Goal: Information Seeking & Learning: Learn about a topic

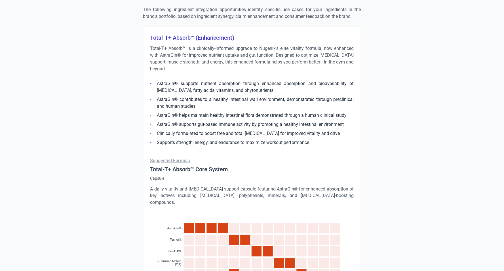
scroll to position [230, 0]
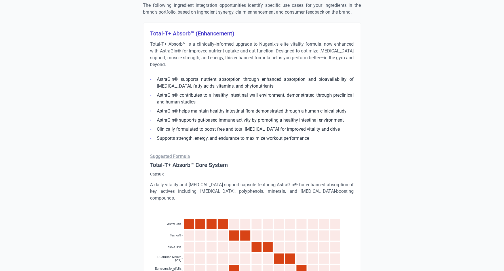
click at [192, 33] on h3 "Total-T+ Absorb™ (Enhancement)" at bounding box center [252, 33] width 204 height 8
drag, startPoint x: 195, startPoint y: 32, endPoint x: 137, endPoint y: 32, distance: 58.7
copy h3 "Total-T+ Absorb™"
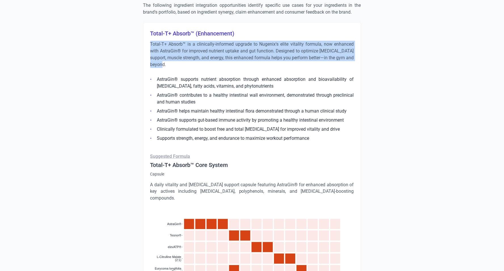
drag, startPoint x: 183, startPoint y: 66, endPoint x: 142, endPoint y: 42, distance: 47.6
copy p "Total-T+ Absorb™ is a clinically-informed upgrade to Nugenix's elite vitality f…"
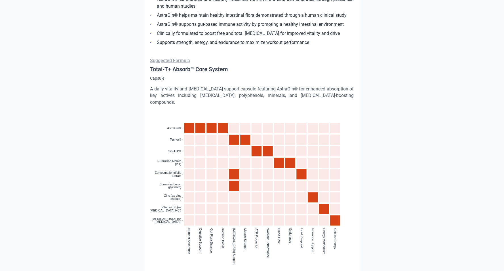
scroll to position [246, 0]
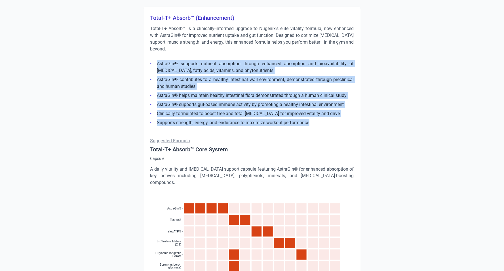
drag, startPoint x: 320, startPoint y: 122, endPoint x: 155, endPoint y: 66, distance: 173.7
click at [155, 66] on ul "AstraGin® supports nutrient absorption through enhanced absorption and bioavail…" at bounding box center [252, 91] width 204 height 69
copy ul "AstraGin® supports nutrient absorption through enhanced absorption and bioavail…"
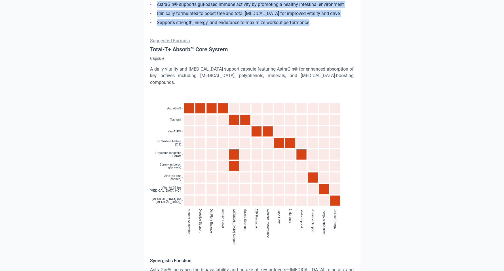
scroll to position [490, 0]
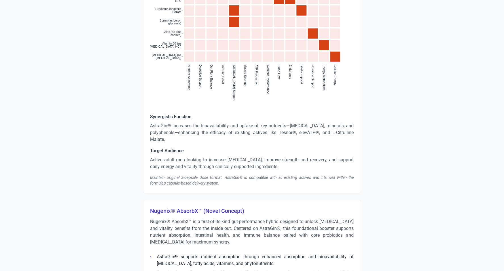
click at [173, 113] on h5 "Synergistic Function" at bounding box center [252, 116] width 204 height 7
click at [177, 113] on h5 "Synergistic Function" at bounding box center [252, 116] width 204 height 7
copy h5 "Synergistic Function"
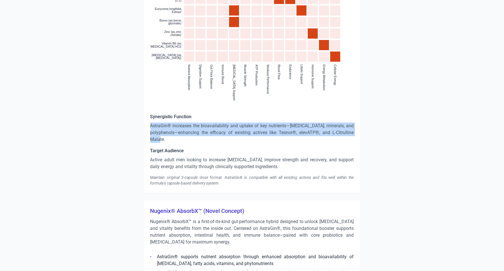
drag, startPoint x: 180, startPoint y: 133, endPoint x: 145, endPoint y: 121, distance: 36.7
copy p "AstraGin® increases the bioavailability and uptake of key nutrients—[MEDICAL_DA…"
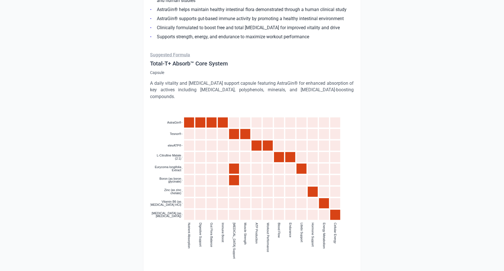
scroll to position [313, 0]
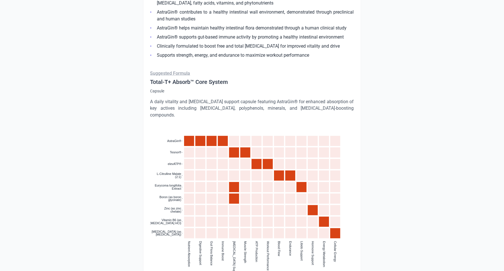
click at [208, 109] on p "A daily vitality and [MEDICAL_DATA] support capsule featuring AstraGin® for enh…" at bounding box center [252, 108] width 204 height 20
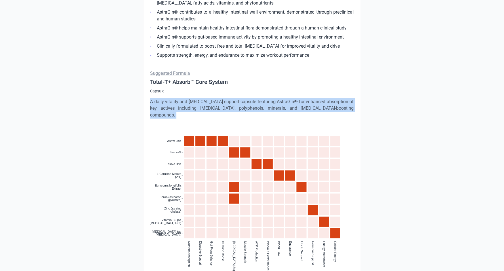
click at [208, 109] on p "A daily vitality and [MEDICAL_DATA] support capsule featuring AstraGin® for enh…" at bounding box center [252, 108] width 204 height 20
copy div "A daily vitality and [MEDICAL_DATA] support capsule featuring AstraGin® for enh…"
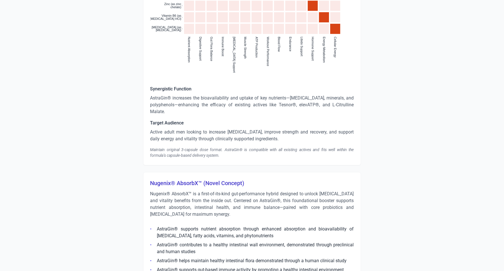
scroll to position [533, 0]
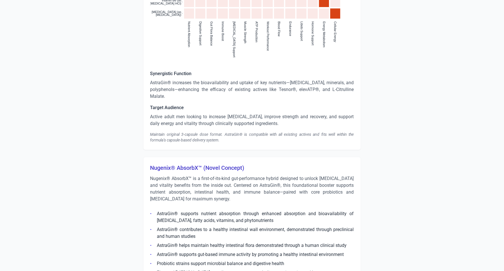
click at [165, 104] on h5 "Target Audience" at bounding box center [252, 107] width 204 height 7
copy h5 "Target Audience"
click at [187, 113] on p "Active adult men looking to increase [MEDICAL_DATA], improve strength and recov…" at bounding box center [252, 120] width 204 height 14
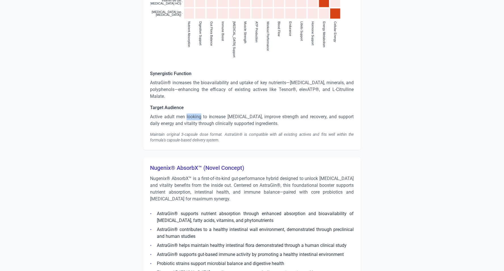
click at [187, 113] on p "Active adult men looking to increase [MEDICAL_DATA], improve strength and recov…" at bounding box center [252, 120] width 204 height 14
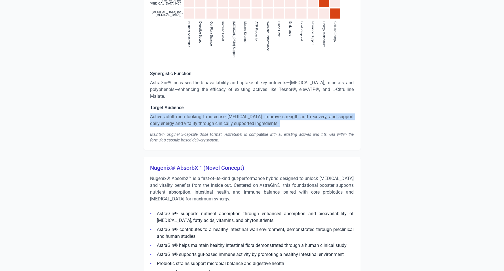
click at [187, 113] on p "Active adult men looking to increase [MEDICAL_DATA], improve strength and recov…" at bounding box center [252, 120] width 204 height 14
copy p "Active adult men looking to increase [MEDICAL_DATA], improve strength and recov…"
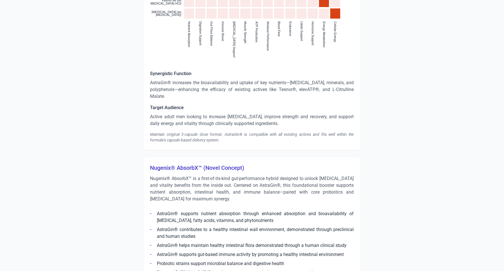
click at [186, 132] on div "Maintain original 3-capsule dose format. AstraGin® is compatible with all exist…" at bounding box center [252, 137] width 204 height 11
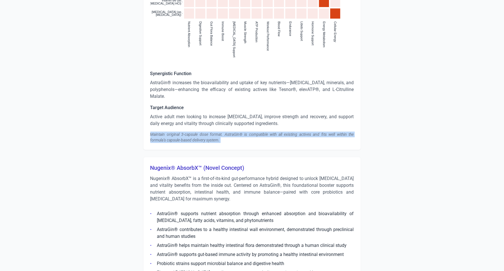
click at [186, 132] on div "Maintain original 3-capsule dose format. AstraGin® is compatible with all exist…" at bounding box center [252, 137] width 204 height 11
copy div "Maintain original 3-capsule dose format. AstraGin® is compatible with all exist…"
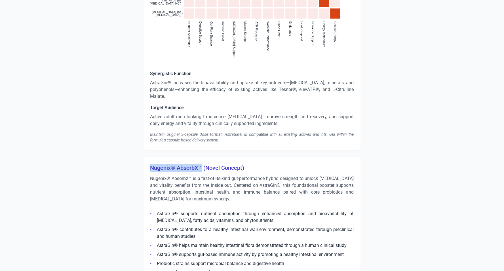
drag, startPoint x: 202, startPoint y: 160, endPoint x: 148, endPoint y: 160, distance: 54.5
copy h3 "Nugenix® AbsorbX™"
click at [195, 182] on p "Nugenix® AbsorbX™ is a first-of-its-kind gut-performance hybrid designed to unl…" at bounding box center [252, 188] width 204 height 27
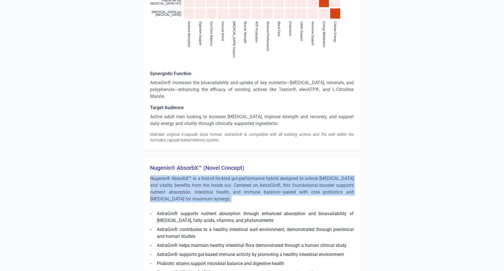
click at [195, 182] on p "Nugenix® AbsorbX™ is a first-of-its-kind gut-performance hybrid designed to unl…" at bounding box center [252, 188] width 204 height 27
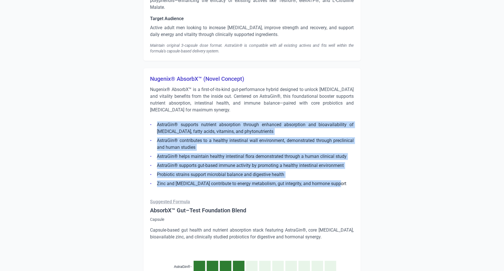
drag, startPoint x: 340, startPoint y: 176, endPoint x: 152, endPoint y: 117, distance: 197.3
click at [152, 118] on ul "AstraGin® supports nutrient absorption through enhanced absorption and bioavail…" at bounding box center [252, 152] width 204 height 69
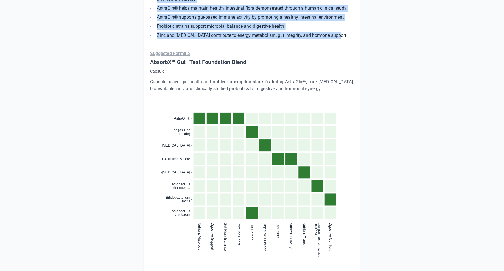
scroll to position [771, 0]
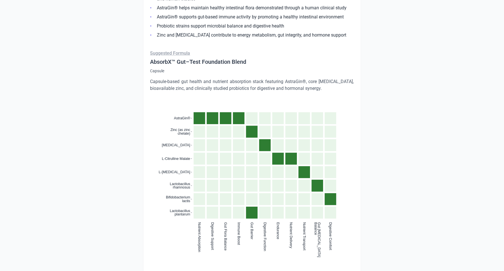
click at [209, 78] on p "Capsule-based gut health and nutrient absorption stack featuring AstraGin®, cor…" at bounding box center [252, 85] width 204 height 14
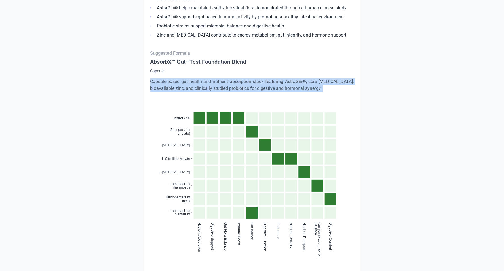
click at [209, 78] on p "Capsule-based gut health and nutrient absorption stack featuring AstraGin®, cor…" at bounding box center [252, 85] width 204 height 14
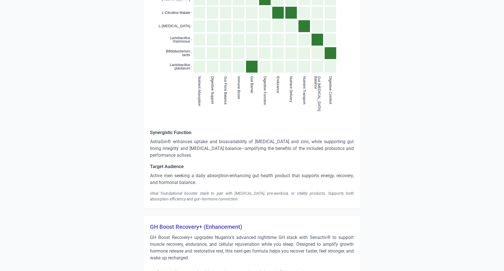
click at [206, 141] on p "AstraGin® enhances uptake and bioavailability of [MEDICAL_DATA] and zinc, while…" at bounding box center [252, 148] width 204 height 20
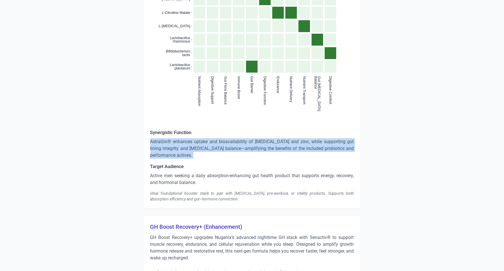
click at [206, 141] on p "AstraGin® enhances uptake and bioavailability of [MEDICAL_DATA] and zinc, while…" at bounding box center [252, 148] width 204 height 20
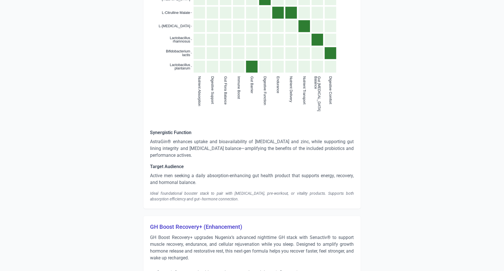
click at [180, 172] on p "Active men seeking a daily absorption-enhancing gut health product that support…" at bounding box center [252, 179] width 204 height 14
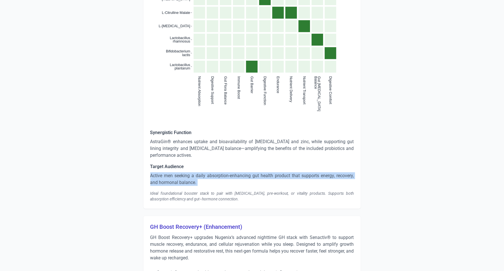
click at [180, 172] on p "Active men seeking a daily absorption-enhancing gut health product that support…" at bounding box center [252, 179] width 204 height 14
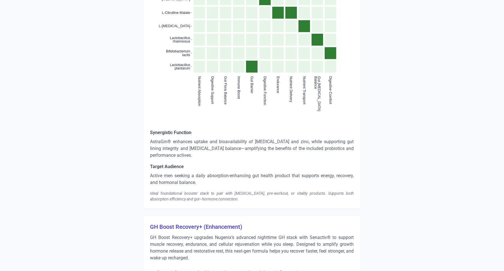
click at [191, 191] on div "Ideal foundational booster stack to pair with [MEDICAL_DATA], pre-workout, or v…" at bounding box center [252, 196] width 204 height 11
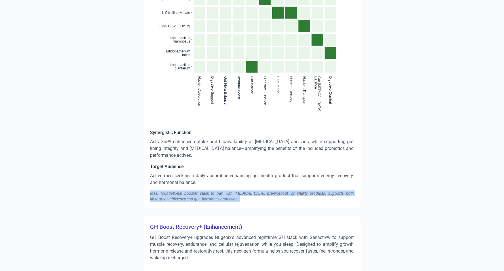
click at [191, 191] on div "Ideal foundational booster stack to pair with [MEDICAL_DATA], pre-workout, or v…" at bounding box center [252, 196] width 204 height 11
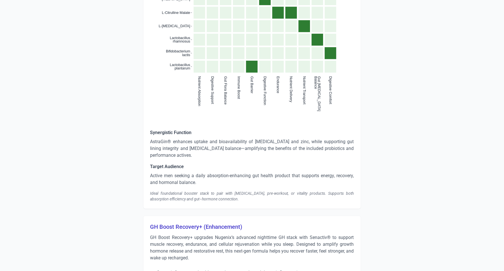
click at [180, 138] on p "AstraGin® enhances uptake and bioavailability of [MEDICAL_DATA] and zinc, while…" at bounding box center [252, 148] width 204 height 20
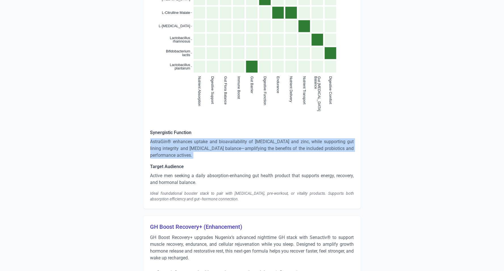
click at [180, 138] on p "AstraGin® enhances uptake and bioavailability of [MEDICAL_DATA] and zinc, while…" at bounding box center [252, 148] width 204 height 20
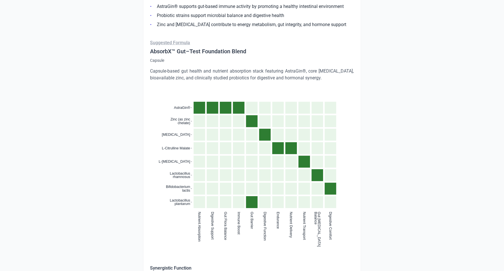
scroll to position [697, 0]
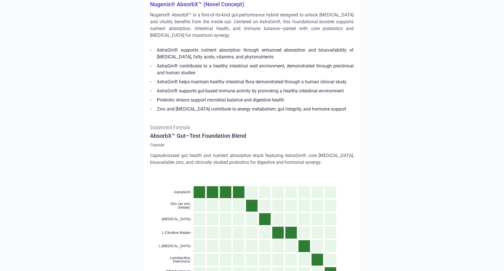
click at [196, 152] on p "Capsule-based gut health and nutrient absorption stack featuring AstraGin®, cor…" at bounding box center [252, 159] width 204 height 14
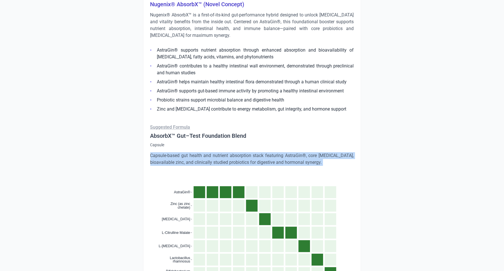
click at [196, 152] on p "Capsule-based gut health and nutrient absorption stack featuring AstraGin®, cor…" at bounding box center [252, 159] width 204 height 14
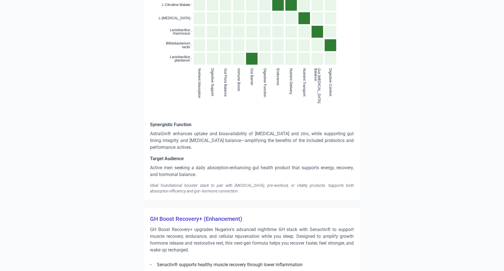
click at [200, 164] on p "Active men seeking a daily absorption-enhancing gut health product that support…" at bounding box center [252, 171] width 204 height 14
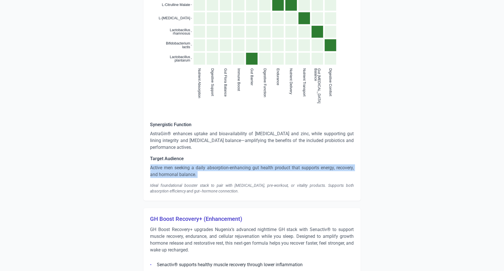
click at [200, 164] on p "Active men seeking a daily absorption-enhancing gut health product that support…" at bounding box center [252, 171] width 204 height 14
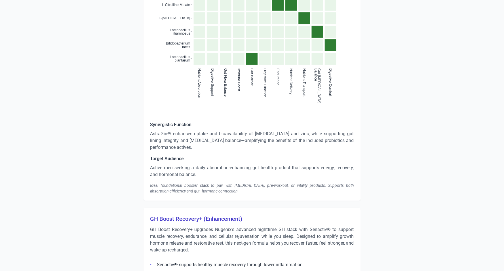
click at [193, 183] on div "Ideal foundational booster stack to pair with [MEDICAL_DATA], pre-workout, or v…" at bounding box center [252, 188] width 204 height 11
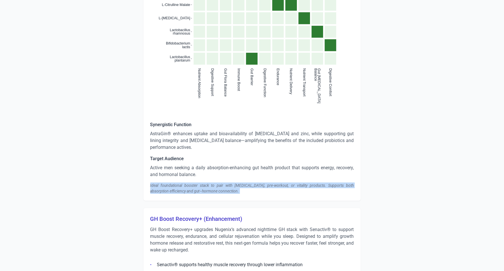
click at [193, 183] on div "Ideal foundational booster stack to pair with [MEDICAL_DATA], pre-workout, or v…" at bounding box center [252, 188] width 204 height 11
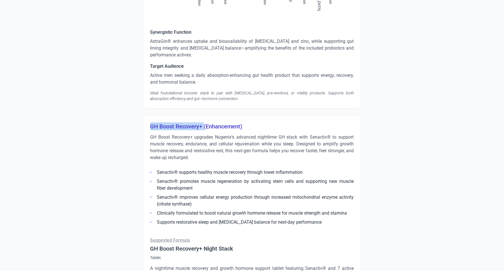
drag, startPoint x: 203, startPoint y: 120, endPoint x: 147, endPoint y: 119, distance: 56.4
click at [218, 140] on p "GH Boost Recovery+ upgrades Nugenix’s advanced nighttime GH stack with Senactiv…" at bounding box center [252, 147] width 204 height 27
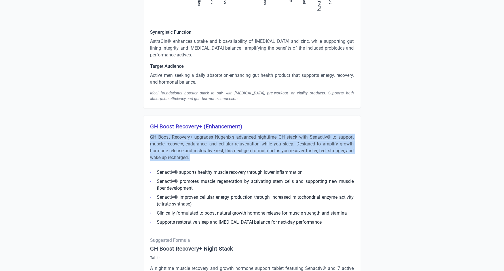
click at [218, 140] on p "GH Boost Recovery+ upgrades Nugenix’s advanced nighttime GH stack with Senactiv…" at bounding box center [252, 147] width 204 height 27
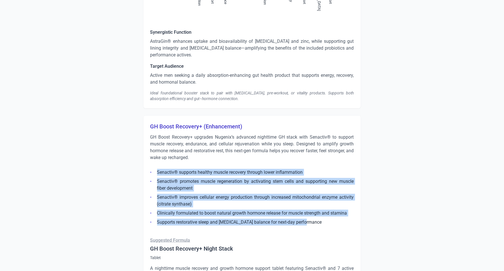
drag, startPoint x: 310, startPoint y: 216, endPoint x: 133, endPoint y: 159, distance: 185.8
click at [133, 159] on div "Strengths Overall Positive Product Experience Consumers expressed a strongly po…" at bounding box center [252, 215] width 318 height 2297
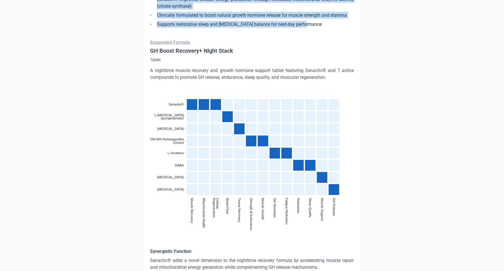
scroll to position [1236, 0]
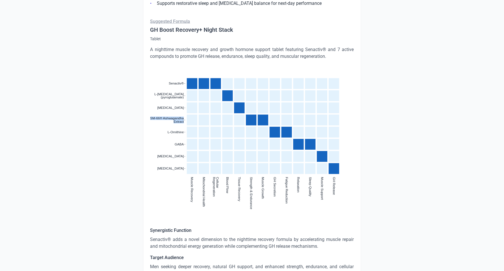
drag, startPoint x: 151, startPoint y: 111, endPoint x: 184, endPoint y: 114, distance: 33.9
click at [184, 114] on icon ":where(.plot-d6a7b5) { --plot-background: white; display: block; height: auto; …" at bounding box center [252, 129] width 204 height 125
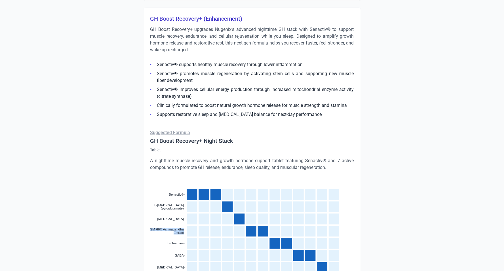
scroll to position [1245, 0]
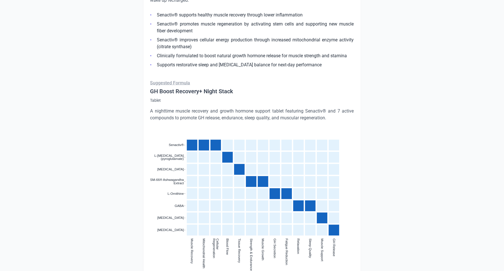
scroll to position [1105, 0]
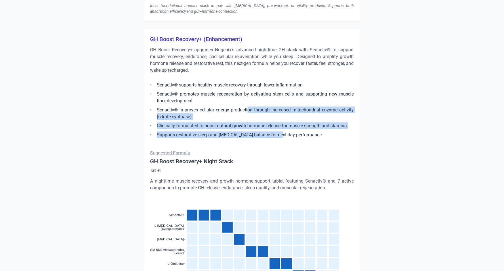
drag, startPoint x: 248, startPoint y: 103, endPoint x: 276, endPoint y: 127, distance: 37.0
click at [276, 127] on ul "Senactiv® supports healthy muscle recovery through lower inflammation Senactiv®…" at bounding box center [252, 108] width 204 height 60
click at [276, 132] on li "Supports restorative sleep and [MEDICAL_DATA] balance for next-day performance" at bounding box center [252, 135] width 204 height 7
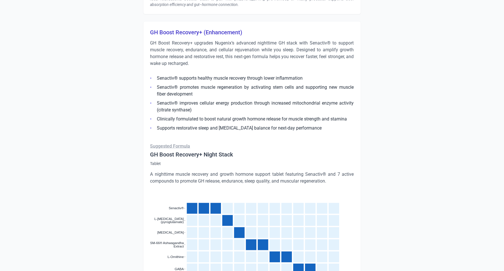
scroll to position [1185, 0]
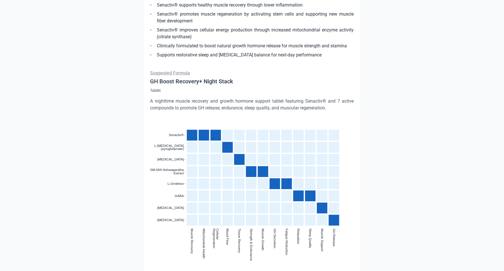
click at [328, 136] on icon ":where(.plot-d6a7b5) { --plot-background: white; display: block; height: auto; …" at bounding box center [252, 181] width 204 height 125
click at [211, 142] on rect "cell" at bounding box center [215, 147] width 10 height 11
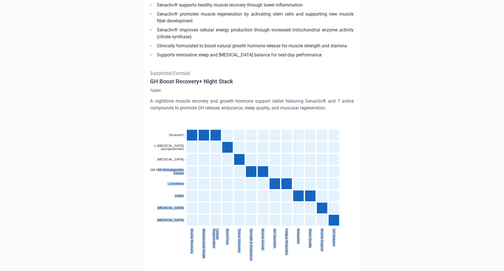
drag, startPoint x: 161, startPoint y: 167, endPoint x: 203, endPoint y: 164, distance: 42.4
click at [203, 164] on icon ":where(.plot-d6a7b5) { --plot-background: white; display: block; height: auto; …" at bounding box center [252, 181] width 204 height 125
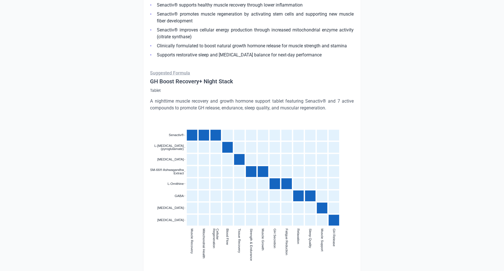
click at [223, 130] on rect "cell" at bounding box center [227, 135] width 10 height 11
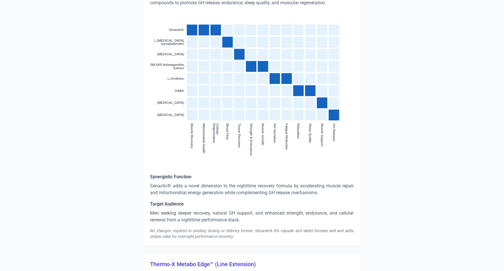
scroll to position [1315, 0]
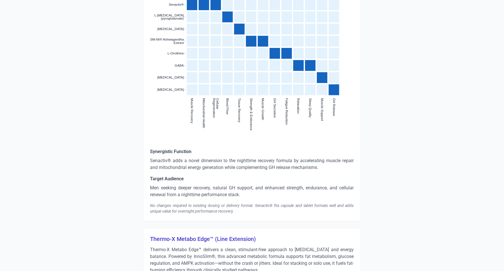
click at [189, 157] on p "Senactiv® adds a novel dimension to the nighttime recovery formula by accelerat…" at bounding box center [252, 164] width 204 height 14
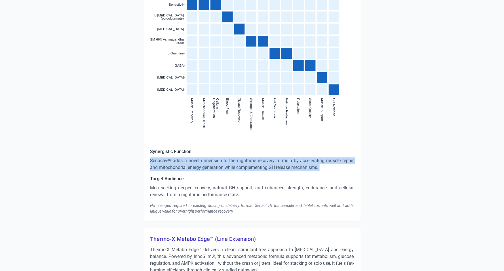
click at [189, 157] on p "Senactiv® adds a novel dimension to the nighttime recovery formula by accelerat…" at bounding box center [252, 164] width 204 height 14
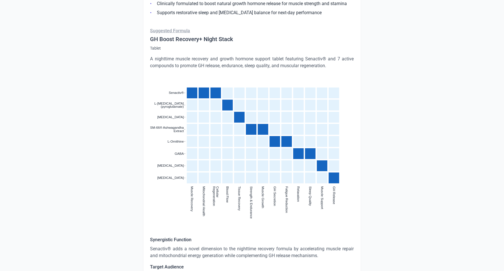
click at [406, 121] on div "Strengths Overall Positive Product Experience Consumers expressed a strongly po…" at bounding box center [252, 5] width 318 height 2297
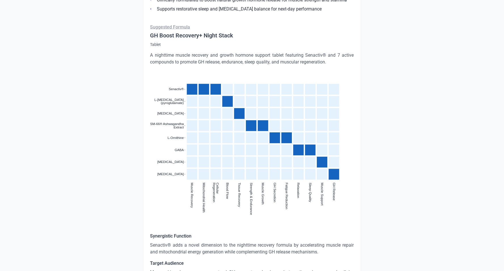
scroll to position [1232, 0]
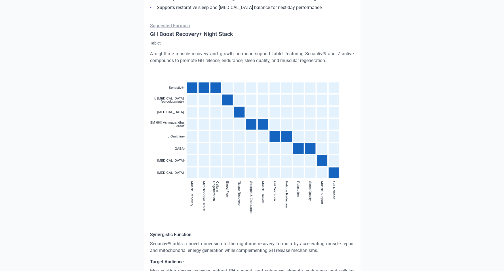
click at [239, 73] on icon ":where(.plot-d6a7b5) { --plot-background: white; display: block; height: auto; …" at bounding box center [252, 133] width 204 height 125
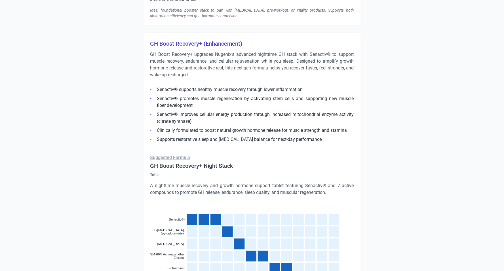
scroll to position [1097, 0]
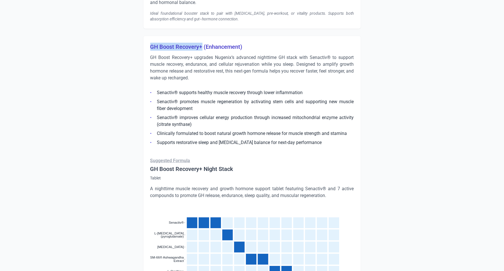
drag, startPoint x: 151, startPoint y: 38, endPoint x: 202, endPoint y: 40, distance: 51.7
click at [202, 43] on h3 "GH Boost Recovery+ (Enhancement)" at bounding box center [252, 47] width 204 height 8
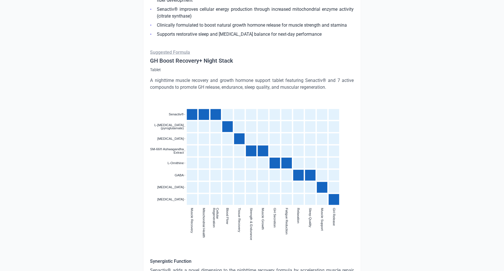
scroll to position [1165, 0]
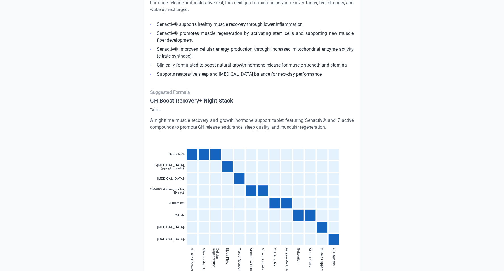
click at [187, 117] on p "A nighttime muscle recovery and growth hormone support tablet featuring Senacti…" at bounding box center [252, 124] width 204 height 14
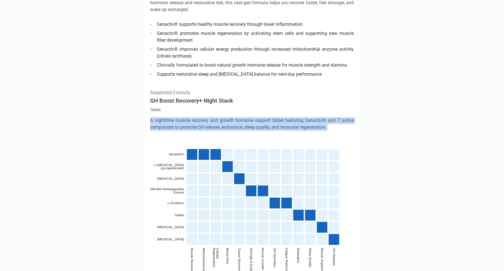
click at [187, 117] on p "A nighttime muscle recovery and growth hormone support tablet featuring Senacti…" at bounding box center [252, 124] width 204 height 14
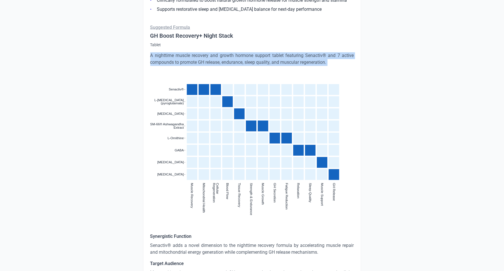
scroll to position [1312, 0]
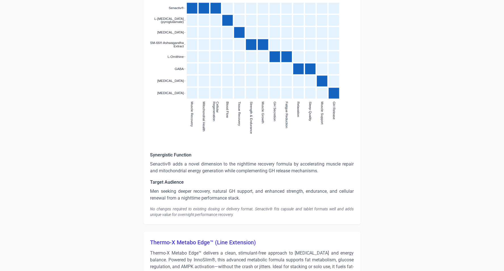
click at [203, 161] on p "Senactiv® adds a novel dimension to the nighttime recovery formula by accelerat…" at bounding box center [252, 168] width 204 height 14
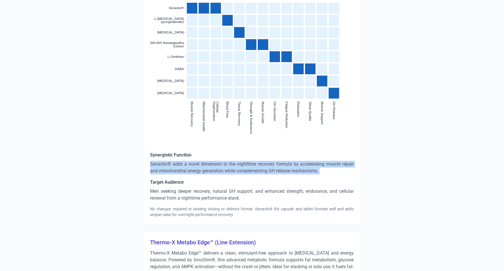
click at [203, 161] on p "Senactiv® adds a novel dimension to the nighttime recovery formula by accelerat…" at bounding box center [252, 168] width 204 height 14
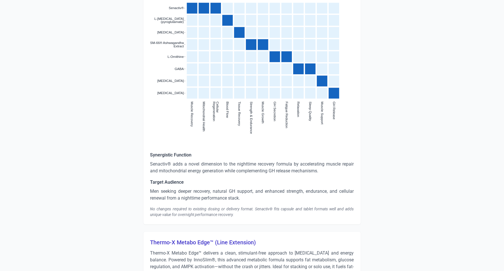
click at [196, 190] on p "Men seeking deeper recovery, natural GH support, and enhanced strength, enduran…" at bounding box center [252, 195] width 204 height 14
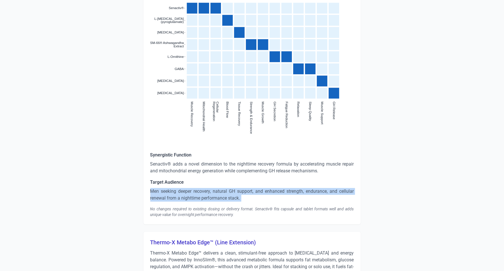
click at [196, 190] on p "Men seeking deeper recovery, natural GH support, and enhanced strength, enduran…" at bounding box center [252, 195] width 204 height 14
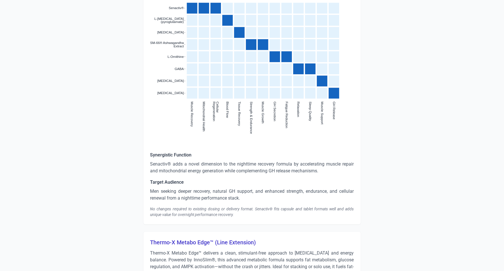
click at [210, 210] on div "No changes required to existing dosing or delivery format. Senactiv® fits capsu…" at bounding box center [252, 211] width 204 height 11
click at [210, 207] on div "No changes required to existing dosing or delivery format. Senactiv® fits capsu…" at bounding box center [252, 211] width 204 height 11
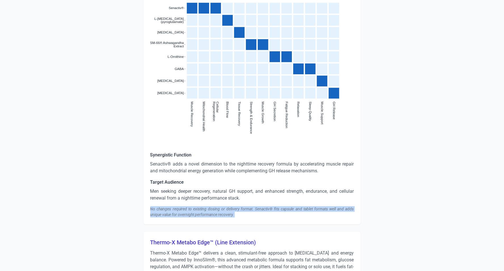
click at [210, 207] on div "No changes required to existing dosing or delivery format. Senactiv® fits capsu…" at bounding box center [252, 211] width 204 height 11
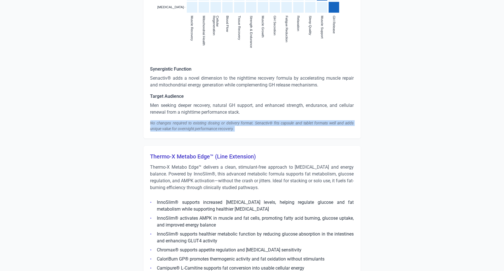
scroll to position [1426, 0]
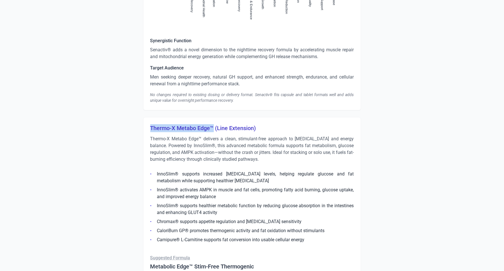
drag, startPoint x: 212, startPoint y: 122, endPoint x: 149, endPoint y: 121, distance: 62.7
click at [207, 136] on p "Thermo-X Metabo Edge™ delivers a clean, stimulant-free approach to [MEDICAL_DAT…" at bounding box center [252, 149] width 204 height 27
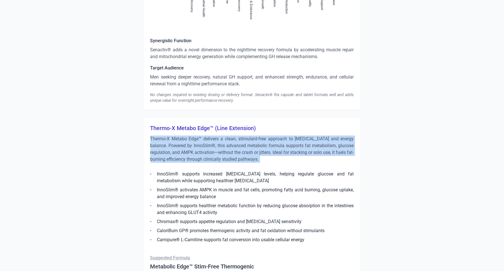
click at [207, 136] on p "Thermo-X Metabo Edge™ delivers a clean, stimulant-free approach to [MEDICAL_DAT…" at bounding box center [252, 149] width 204 height 27
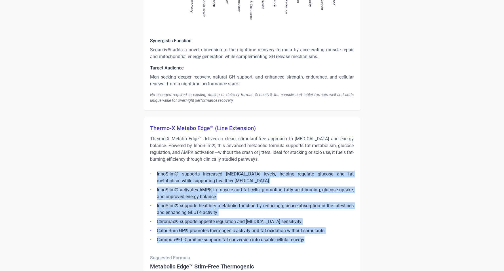
drag, startPoint x: 294, startPoint y: 226, endPoint x: 155, endPoint y: 170, distance: 149.9
click at [156, 170] on ul "InnoSlim® supports increased [MEDICAL_DATA] levels, helping regulate glucose an…" at bounding box center [252, 205] width 204 height 76
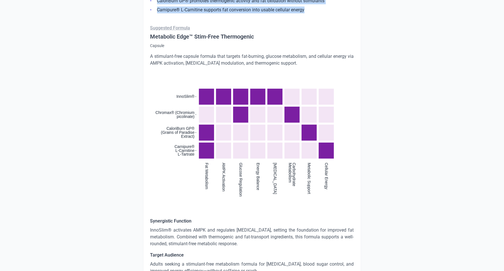
scroll to position [1644, 0]
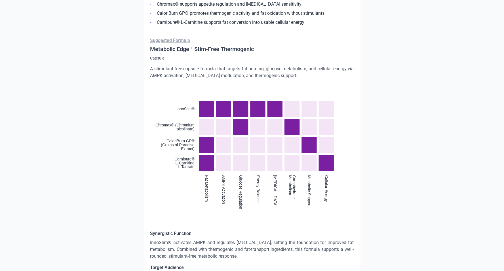
click at [200, 66] on p "A stimulant-free capsule formula that targets fat-burning, glucose metabolism, …" at bounding box center [252, 73] width 204 height 14
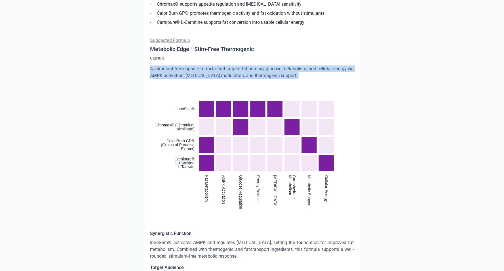
click at [200, 66] on p "A stimulant-free capsule formula that targets fat-burning, glucose metabolism, …" at bounding box center [252, 73] width 204 height 14
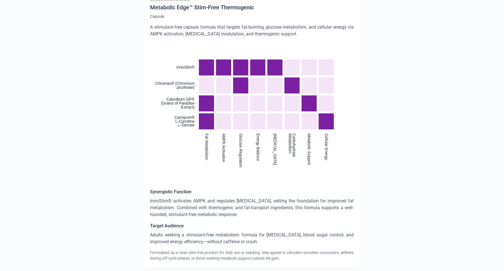
click at [189, 198] on p "InnoSlim® activates AMPK and regulates [MEDICAL_DATA], setting the foundation f…" at bounding box center [252, 208] width 204 height 20
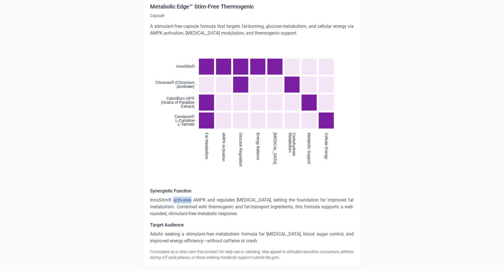
click at [189, 197] on p "InnoSlim® activates AMPK and regulates [MEDICAL_DATA], setting the foundation f…" at bounding box center [252, 207] width 204 height 20
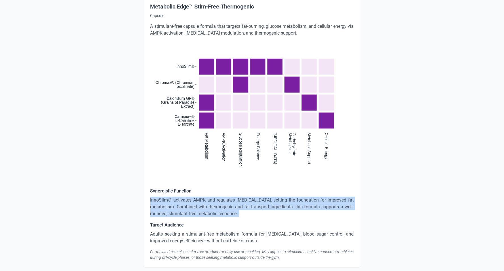
click at [189, 197] on p "InnoSlim® activates AMPK and regulates [MEDICAL_DATA], setting the foundation f…" at bounding box center [252, 207] width 204 height 20
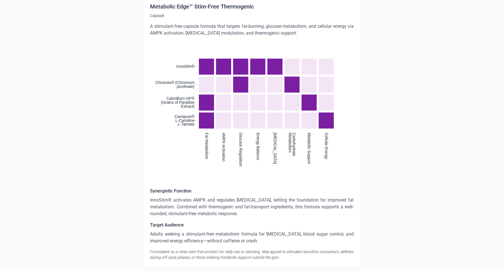
click at [207, 232] on p "Adults seeking a stimulant-free metabolism formula for [MEDICAL_DATA], blood su…" at bounding box center [252, 238] width 204 height 14
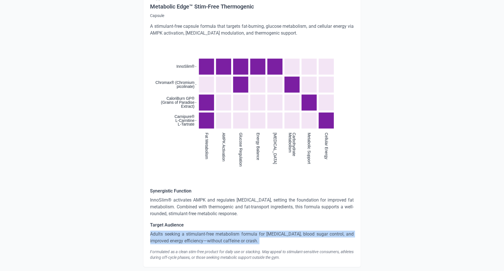
click at [207, 232] on p "Adults seeking a stimulant-free metabolism formula for [MEDICAL_DATA], blood su…" at bounding box center [252, 238] width 204 height 14
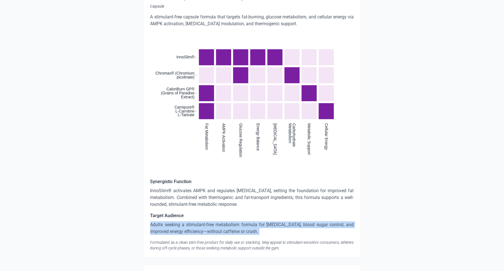
scroll to position [1696, 0]
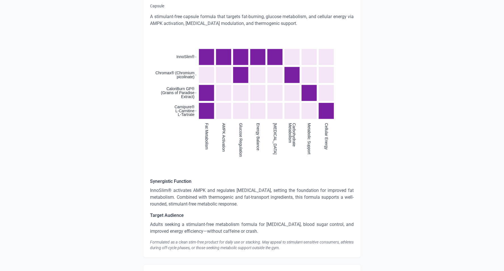
click at [212, 239] on div "Formulated as a clean stim-free product for daily use or stacking. May appeal t…" at bounding box center [252, 244] width 204 height 11
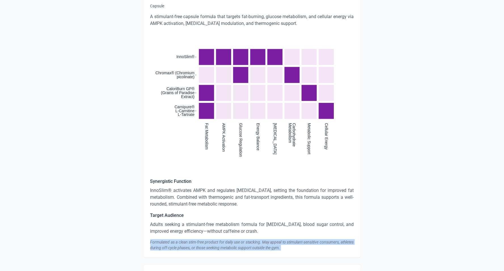
click at [212, 239] on div "Formulated as a clean stim-free product for daily use or stacking. May appeal t…" at bounding box center [252, 244] width 204 height 11
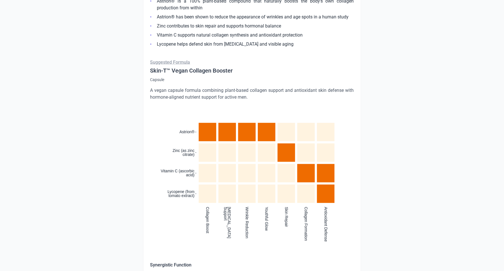
scroll to position [2052, 0]
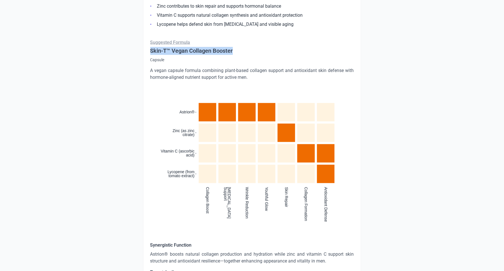
drag, startPoint x: 236, startPoint y: 43, endPoint x: 171, endPoint y: 35, distance: 65.4
click at [155, 39] on div "Suggested Formula Skin-T™ Vegan Collagen Booster Capsule A vegan capsule formul…" at bounding box center [252, 173] width 204 height 269
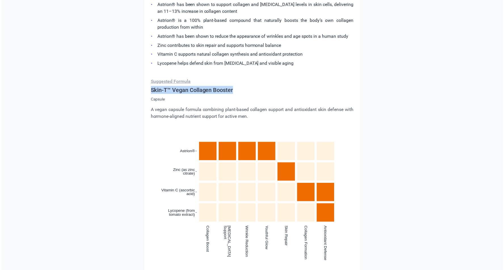
scroll to position [1900, 0]
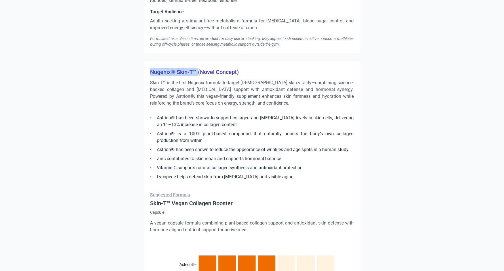
drag, startPoint x: 198, startPoint y: 63, endPoint x: 149, endPoint y: 64, distance: 49.1
click at [149, 64] on div "Nugenix® Skin-T™ (Novel Concept) Skin-T™ is the first Nugenix formula to target…" at bounding box center [252, 264] width 218 height 407
click at [204, 93] on p "Skin-T™ is the first Nugenix formula to target [DEMOGRAPHIC_DATA] skin vitality…" at bounding box center [252, 92] width 204 height 27
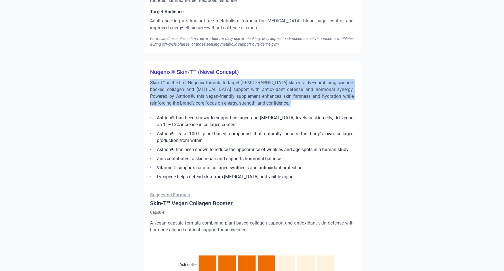
click at [204, 93] on p "Skin-T™ is the first Nugenix formula to target [DEMOGRAPHIC_DATA] skin vitality…" at bounding box center [252, 92] width 204 height 27
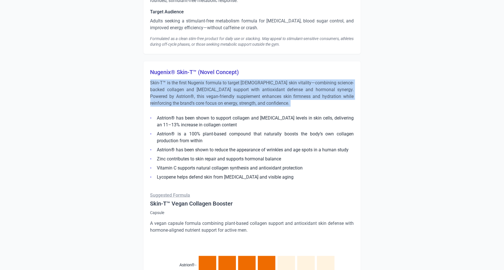
drag, startPoint x: 296, startPoint y: 169, endPoint x: 155, endPoint y: 113, distance: 151.2
click at [155, 113] on ul "Astrion® has been shown to support collagen and [MEDICAL_DATA] levels in skin c…" at bounding box center [252, 145] width 204 height 69
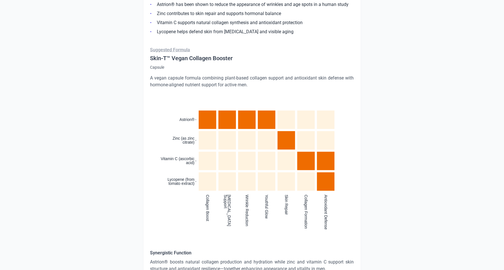
scroll to position [2045, 0]
click at [171, 76] on p "A vegan capsule formula combining plant-based collagen support and antioxidant …" at bounding box center [252, 82] width 204 height 14
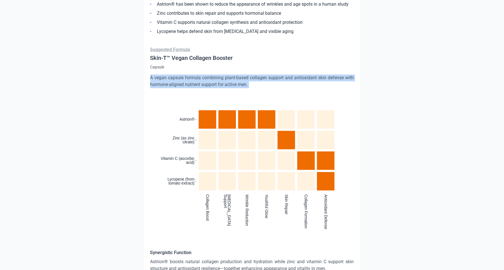
click at [171, 76] on p "A vegan capsule formula combining plant-based collagen support and antioxidant …" at bounding box center [252, 82] width 204 height 14
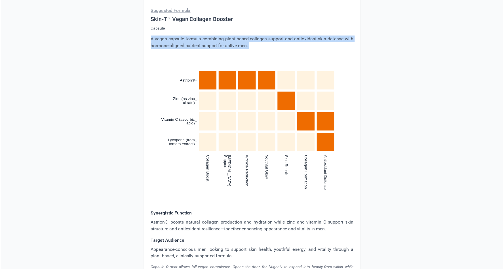
scroll to position [2113, 0]
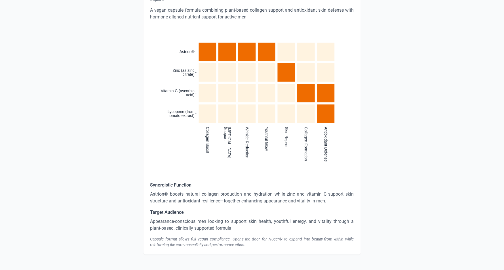
click at [194, 194] on p "Astrion® boosts natural collagen production and hydration while zinc and vitami…" at bounding box center [252, 198] width 204 height 14
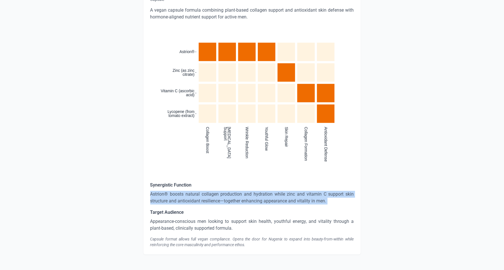
click at [194, 194] on p "Astrion® boosts natural collagen production and hydration while zinc and vitami…" at bounding box center [252, 198] width 204 height 14
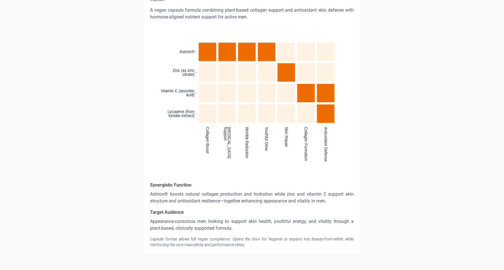
click at [187, 218] on p "Appearance-conscious men looking to support skin health, youthful energy, and v…" at bounding box center [252, 225] width 204 height 14
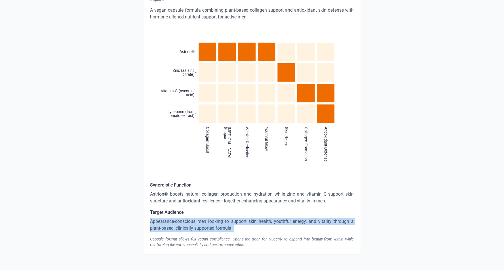
click at [187, 218] on p "Appearance-conscious men looking to support skin health, youthful energy, and v…" at bounding box center [252, 225] width 204 height 14
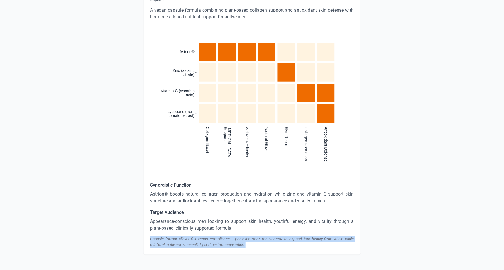
click at [204, 228] on div "Synergistic Function Astrion® boosts natural collagen production and hydration …" at bounding box center [252, 215] width 204 height 66
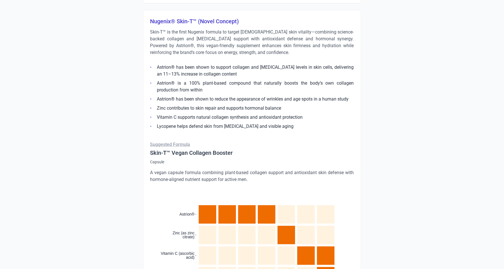
scroll to position [1946, 0]
